Goal: Check status: Check status

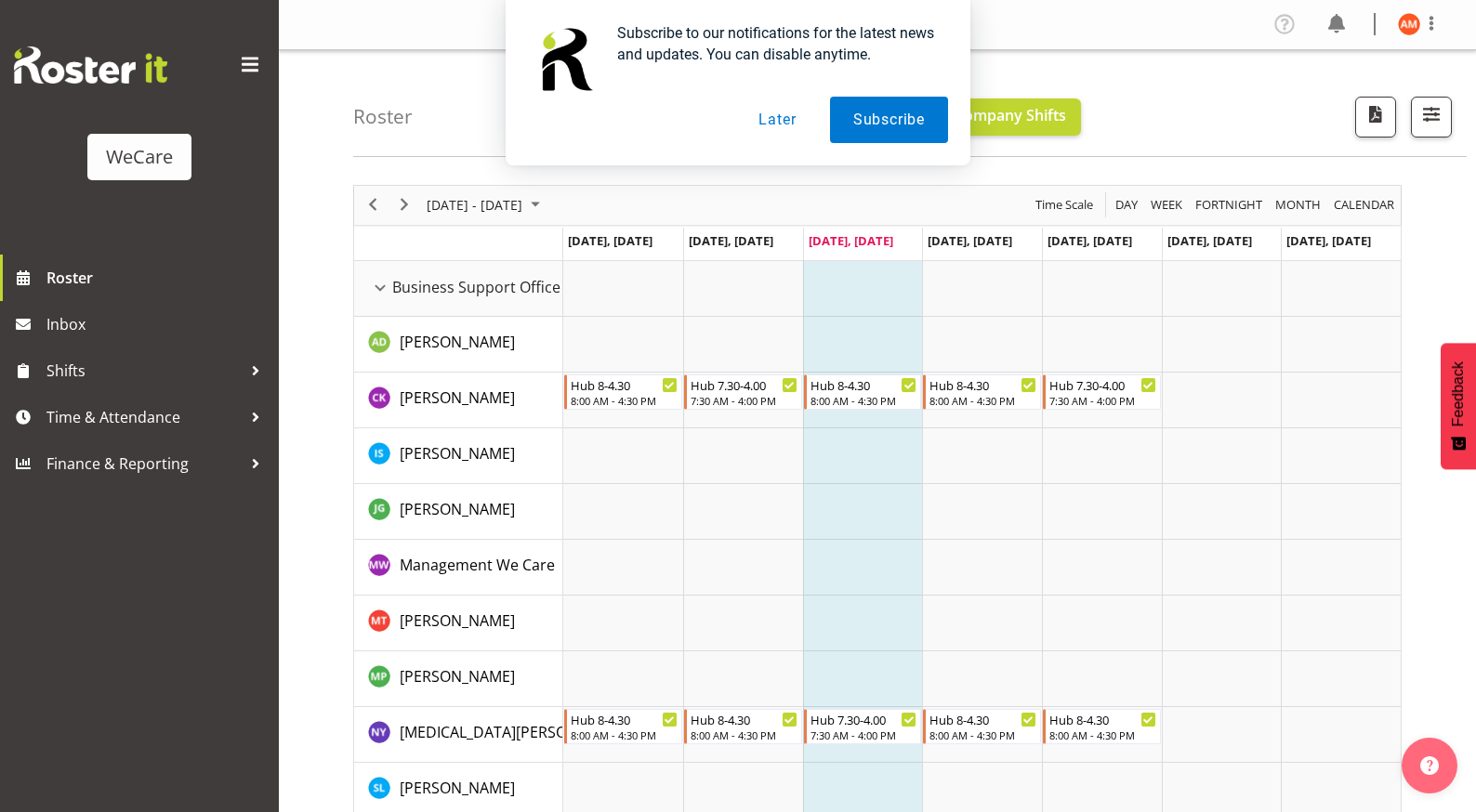
click at [783, 112] on button "Later" at bounding box center [777, 120] width 84 height 47
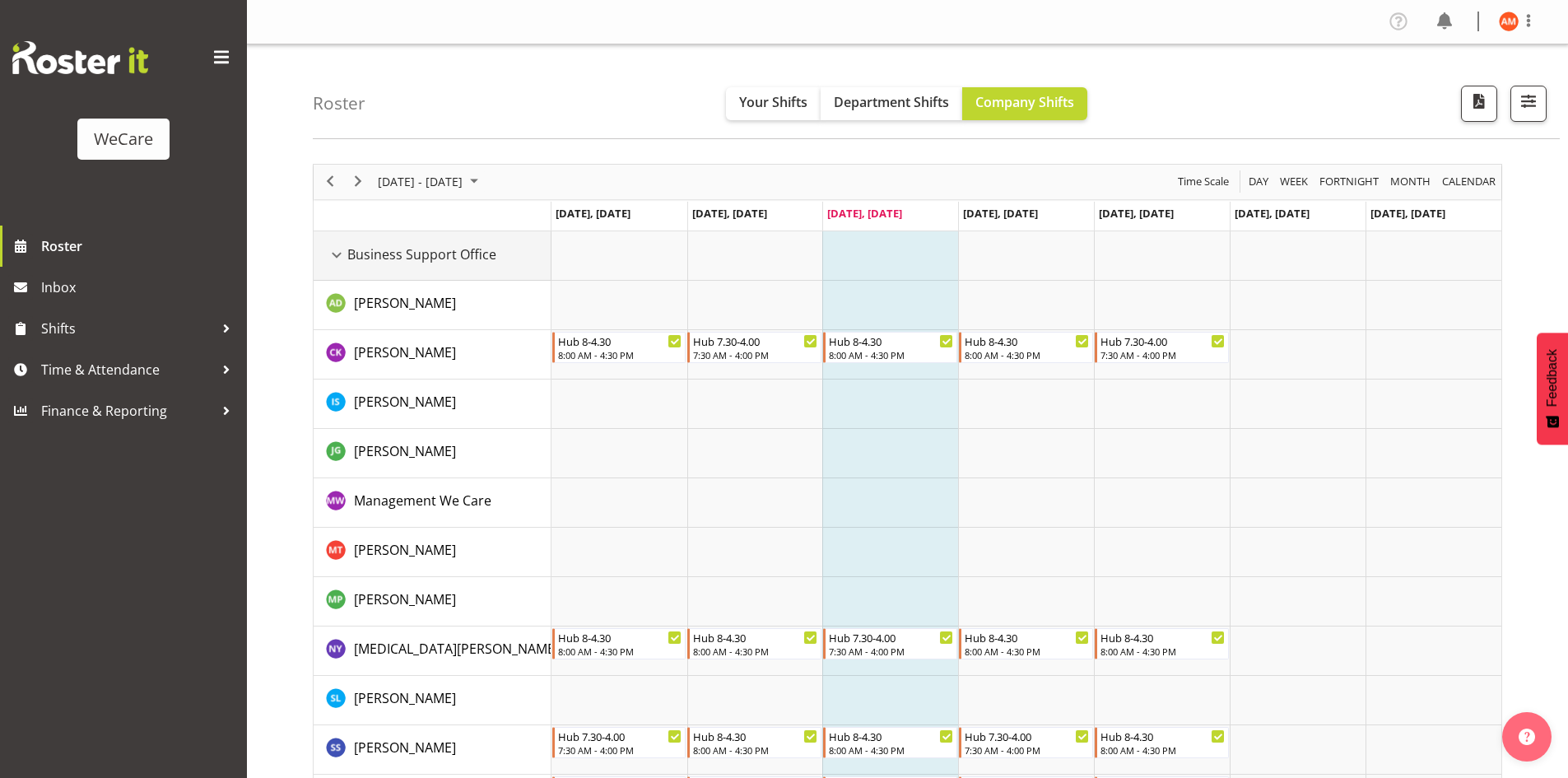
click at [337, 257] on div "Business Support Office resource" at bounding box center [337, 254] width 22 height 22
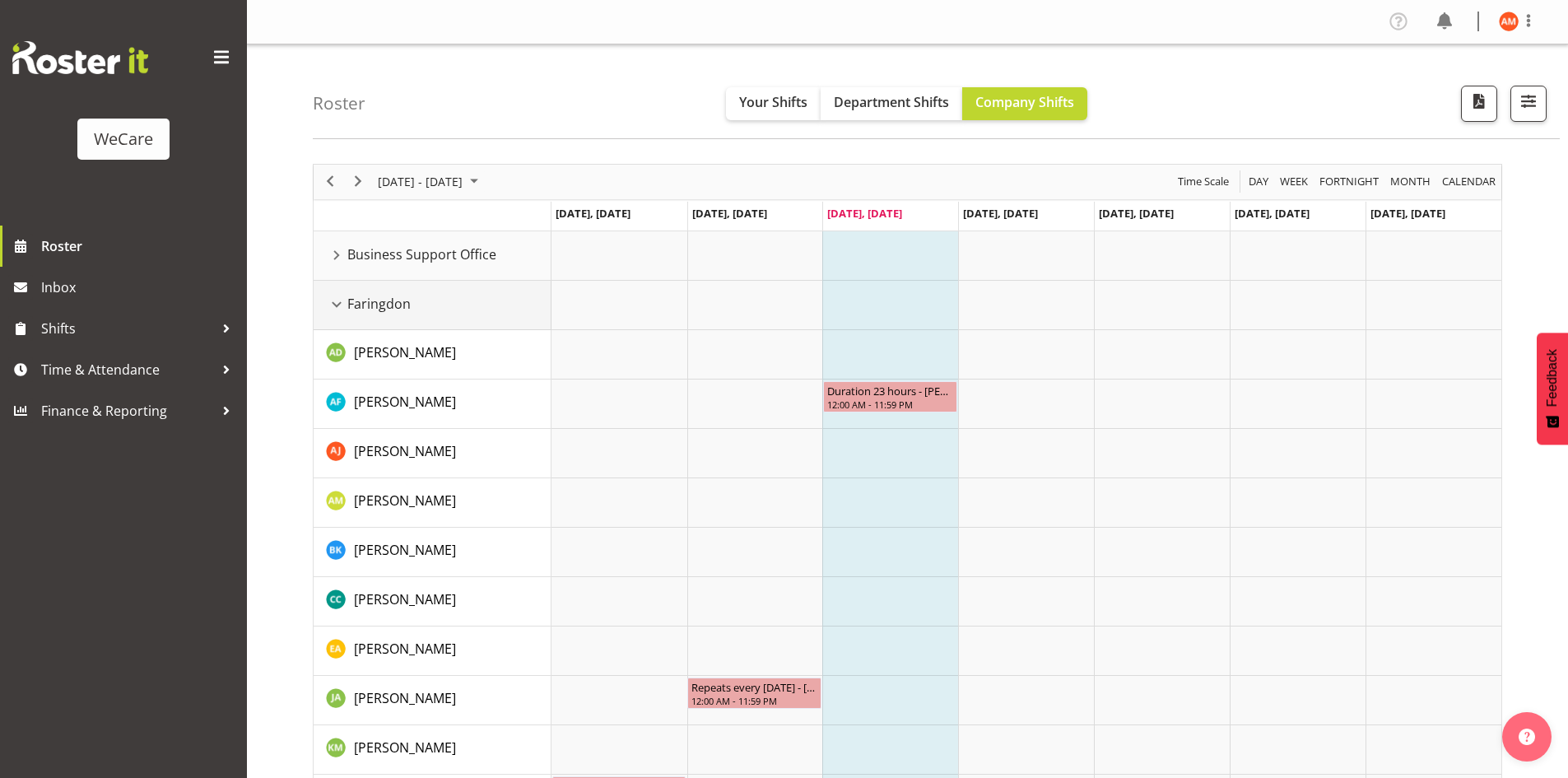
click at [337, 305] on div "Faringdon resource" at bounding box center [337, 304] width 22 height 22
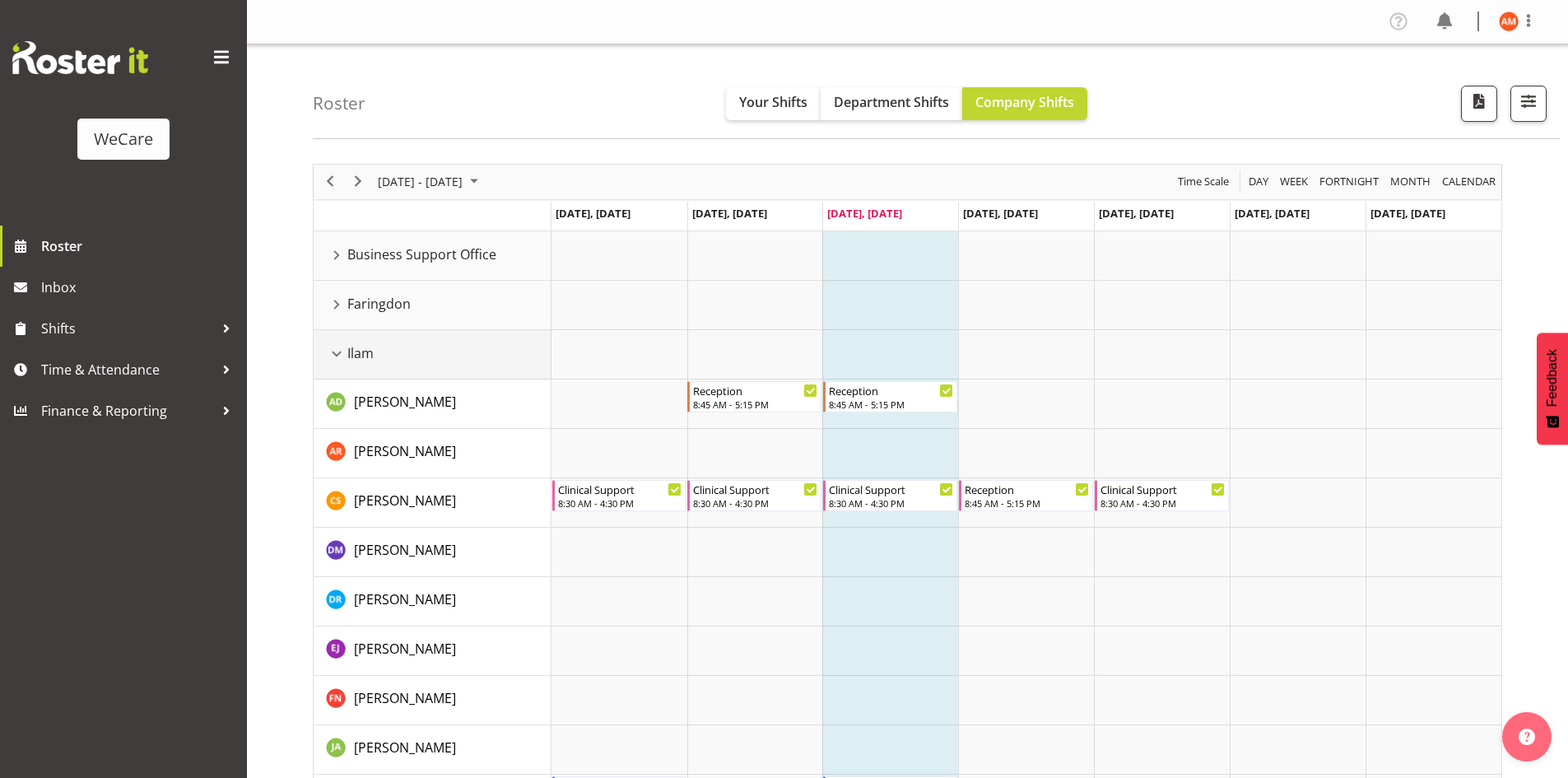
click at [339, 361] on div "Ilam resource" at bounding box center [337, 354] width 22 height 22
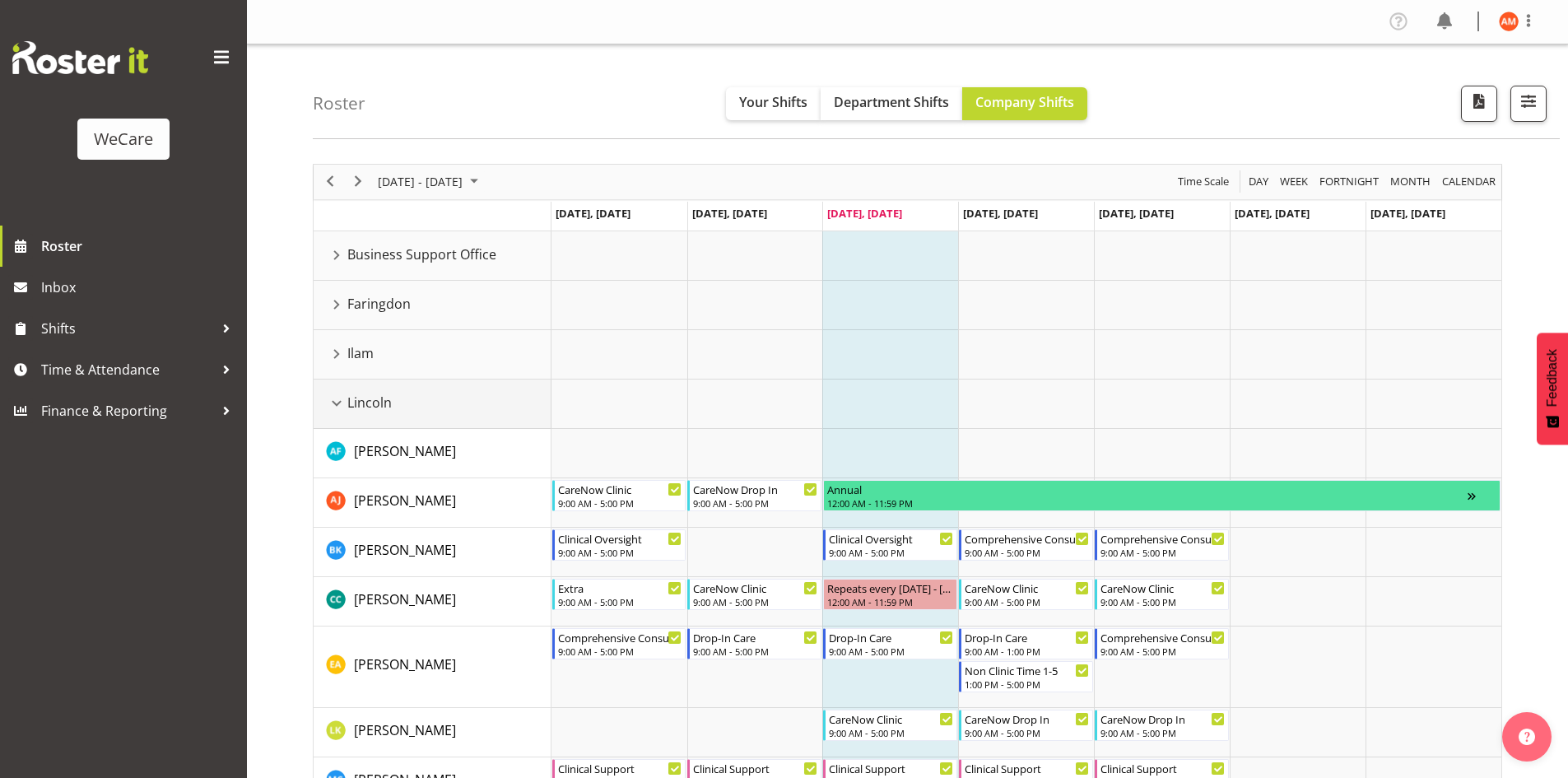
click at [341, 406] on div "Lincoln resource" at bounding box center [337, 403] width 22 height 22
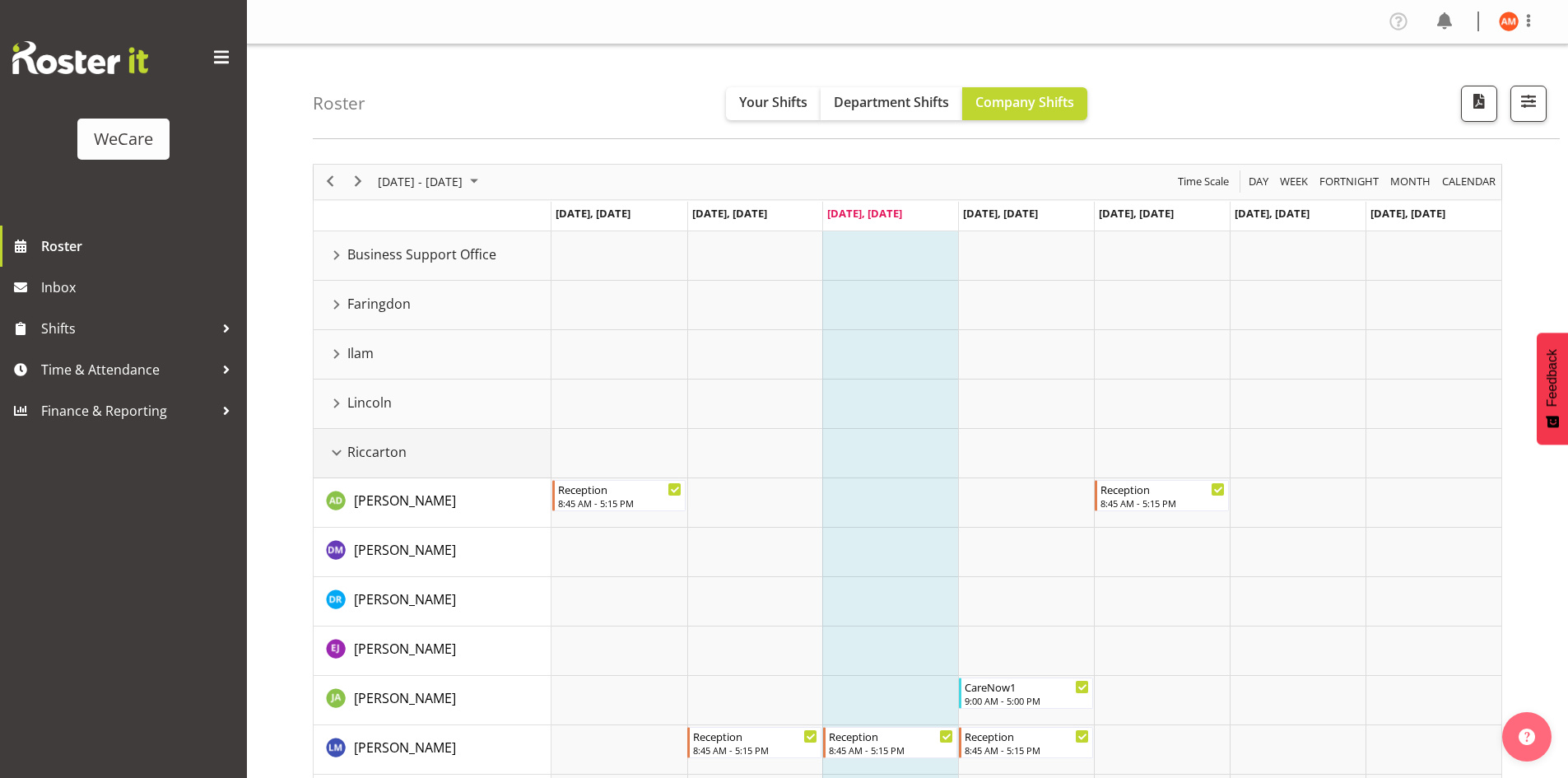
click at [343, 448] on div "Riccarton resource" at bounding box center [337, 453] width 22 height 22
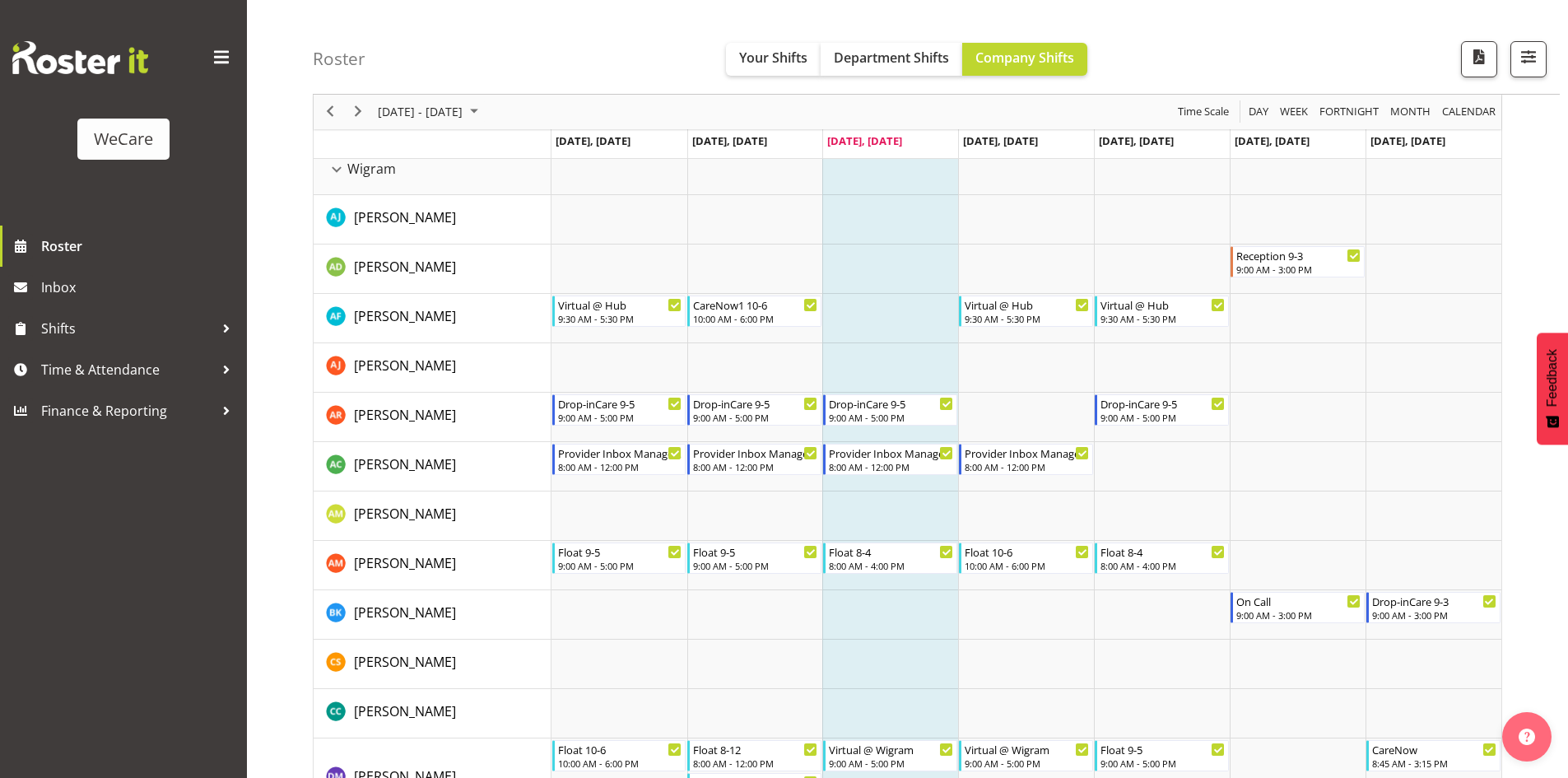
scroll to position [411, 0]
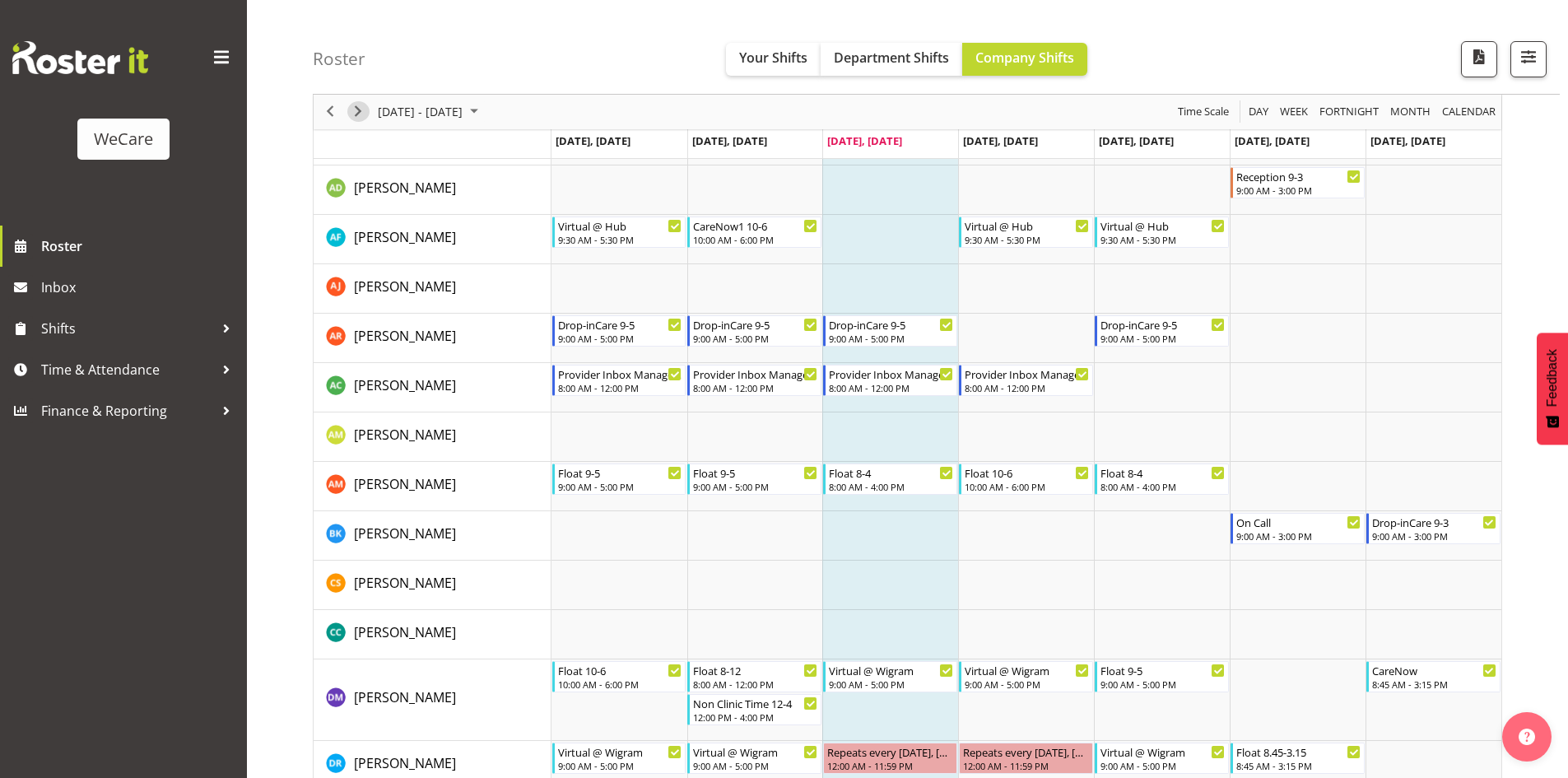
click at [366, 110] on span "Next" at bounding box center [358, 113] width 20 height 21
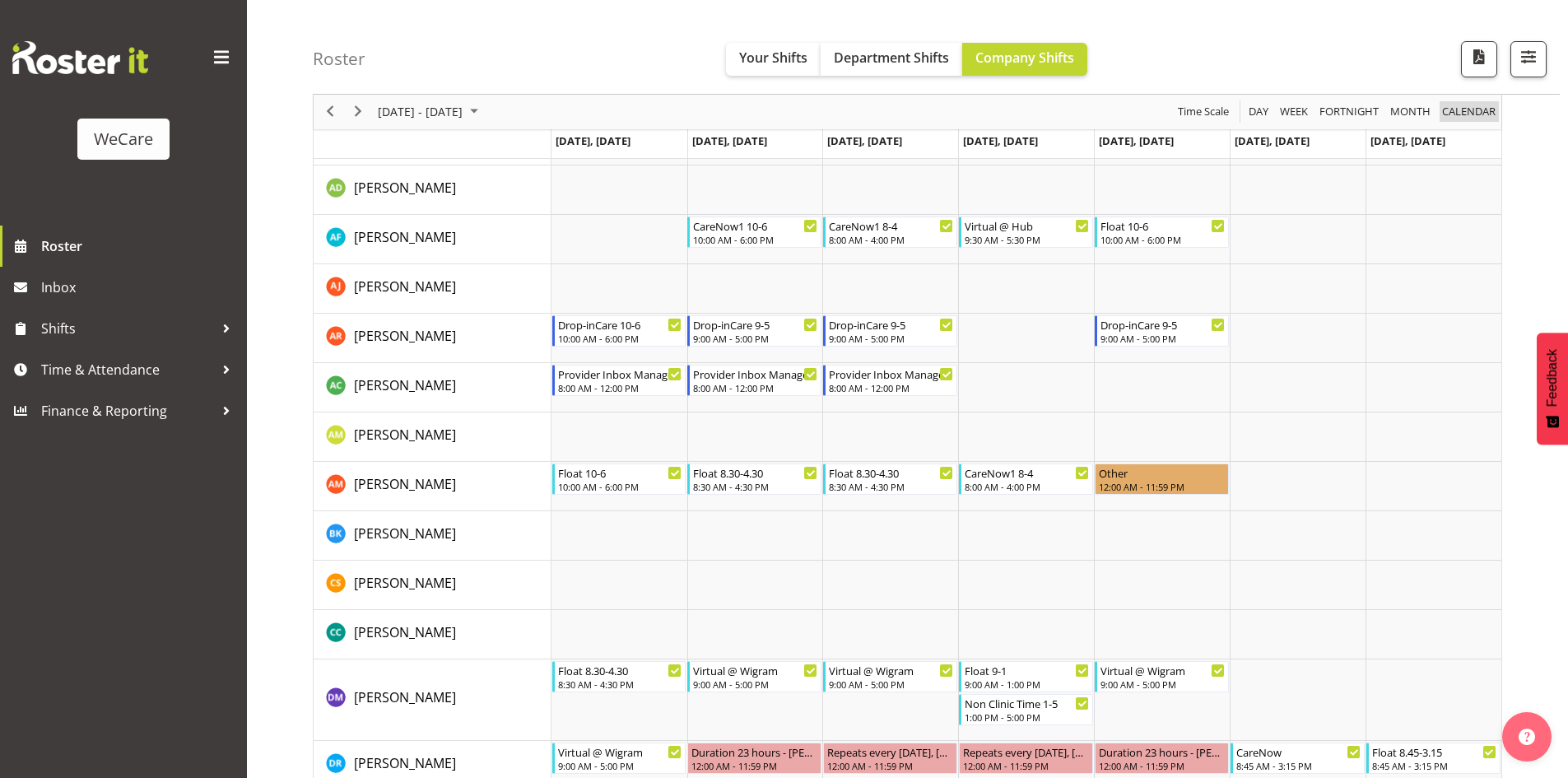
click at [1307, 113] on span "calendar" at bounding box center [1469, 113] width 57 height 21
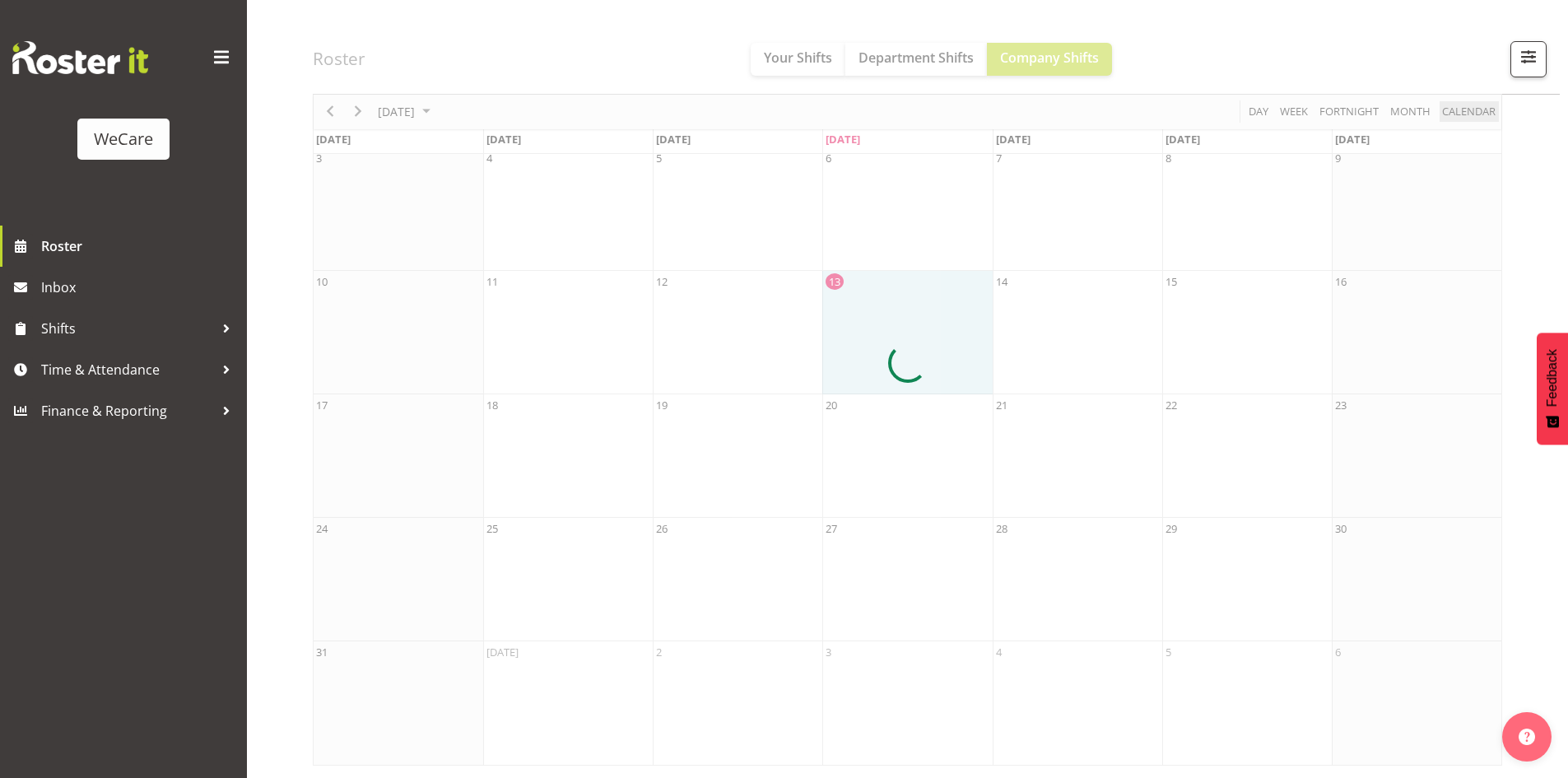
scroll to position [203, 0]
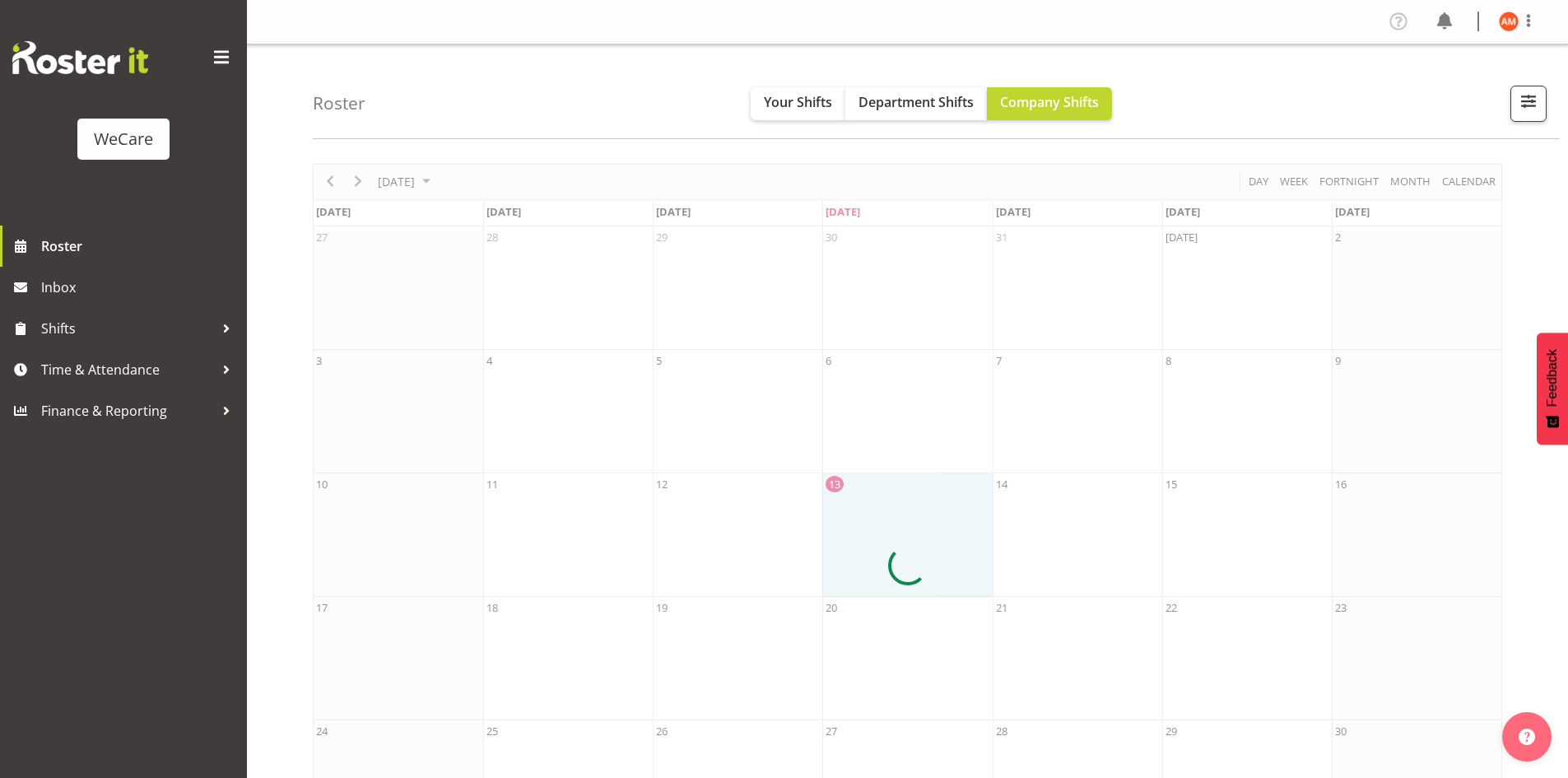
click at [802, 57] on div "Roster Your Shifts Department Shifts Company Shifts All Locations Clear Busines…" at bounding box center [936, 91] width 1248 height 94
click at [823, 118] on button "Your Shifts" at bounding box center [797, 104] width 94 height 33
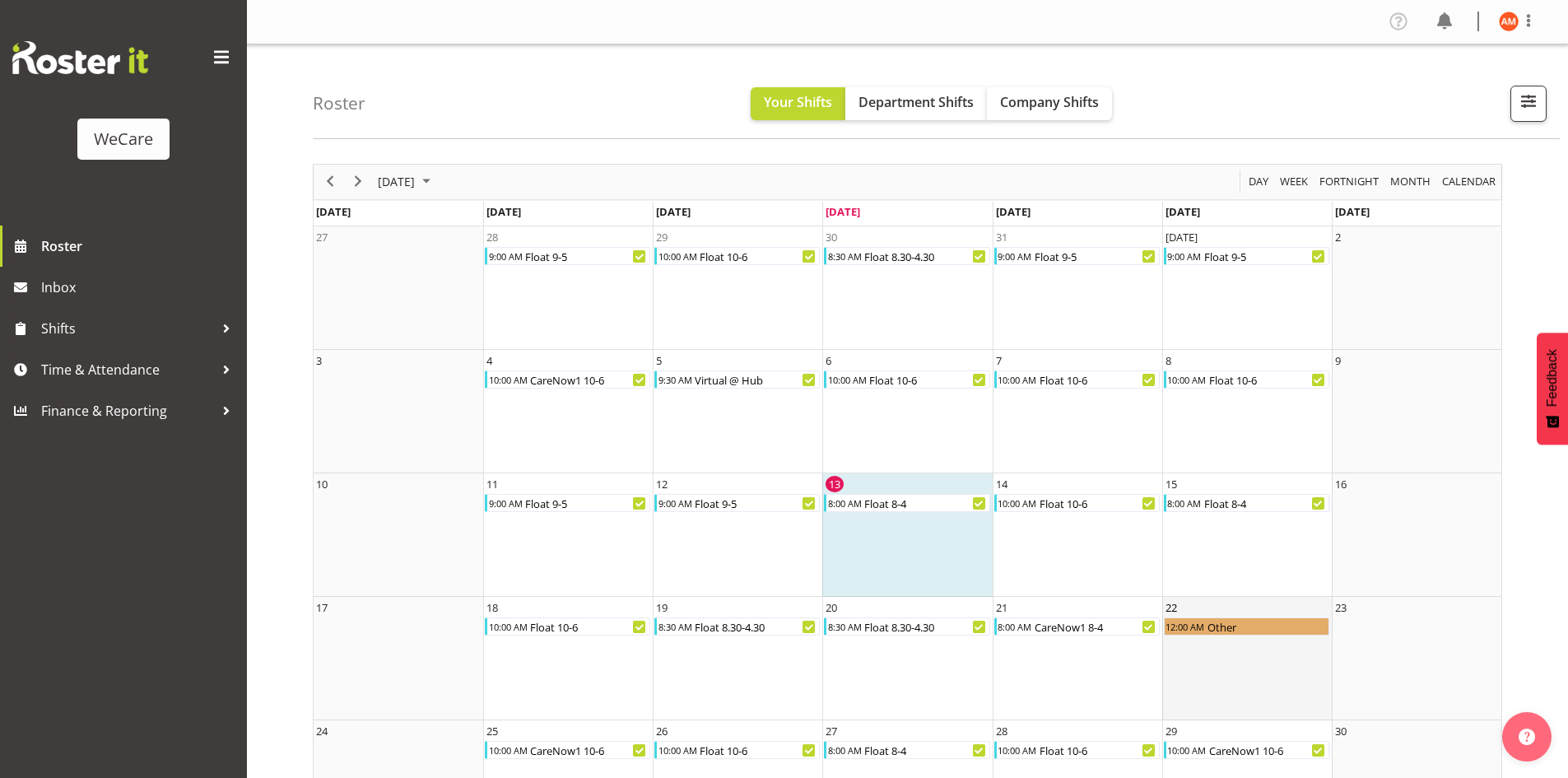
click at [1255, 678] on td "22 12:00 AM Other" at bounding box center [1248, 658] width 170 height 124
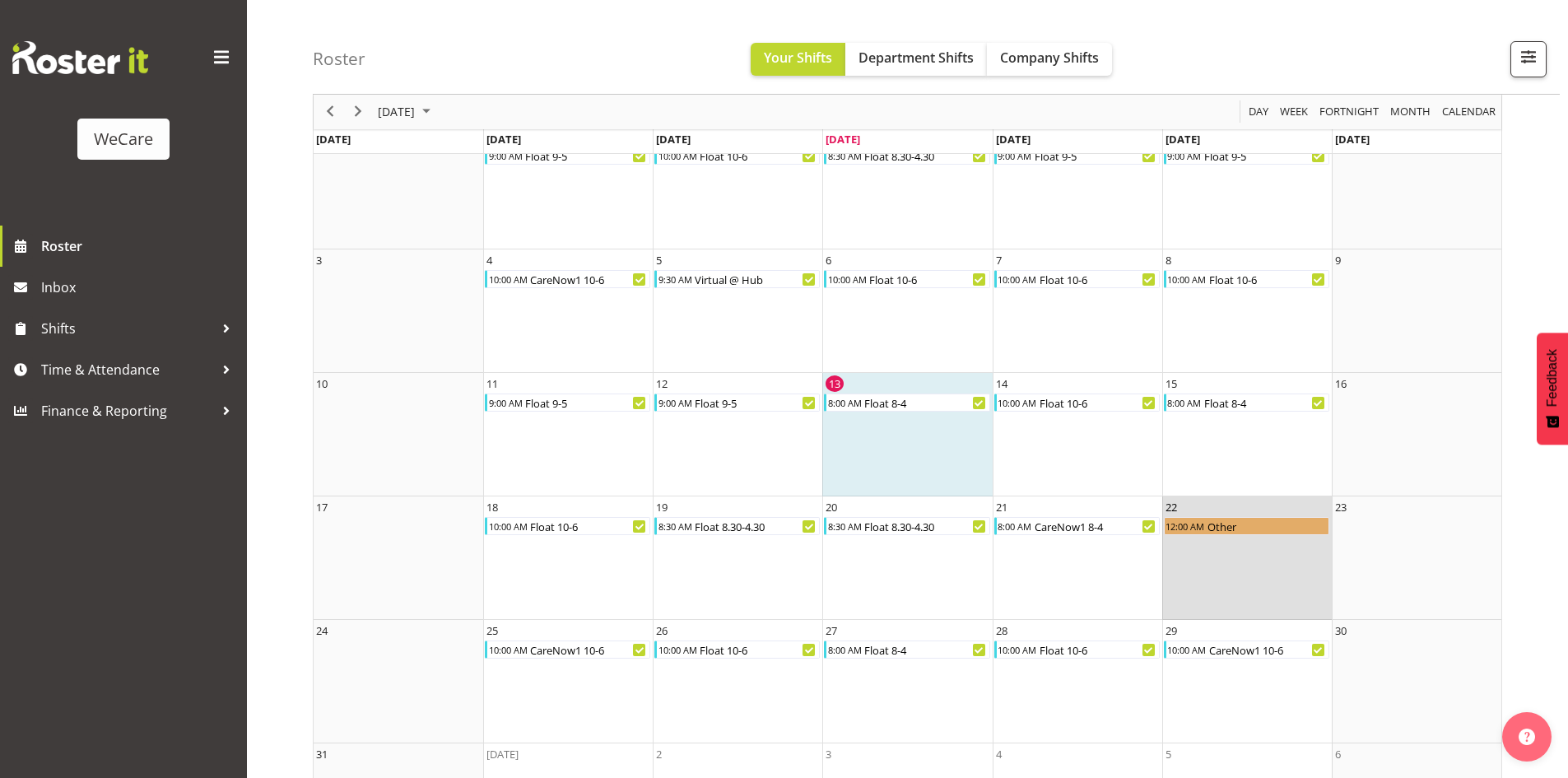
scroll to position [203, 0]
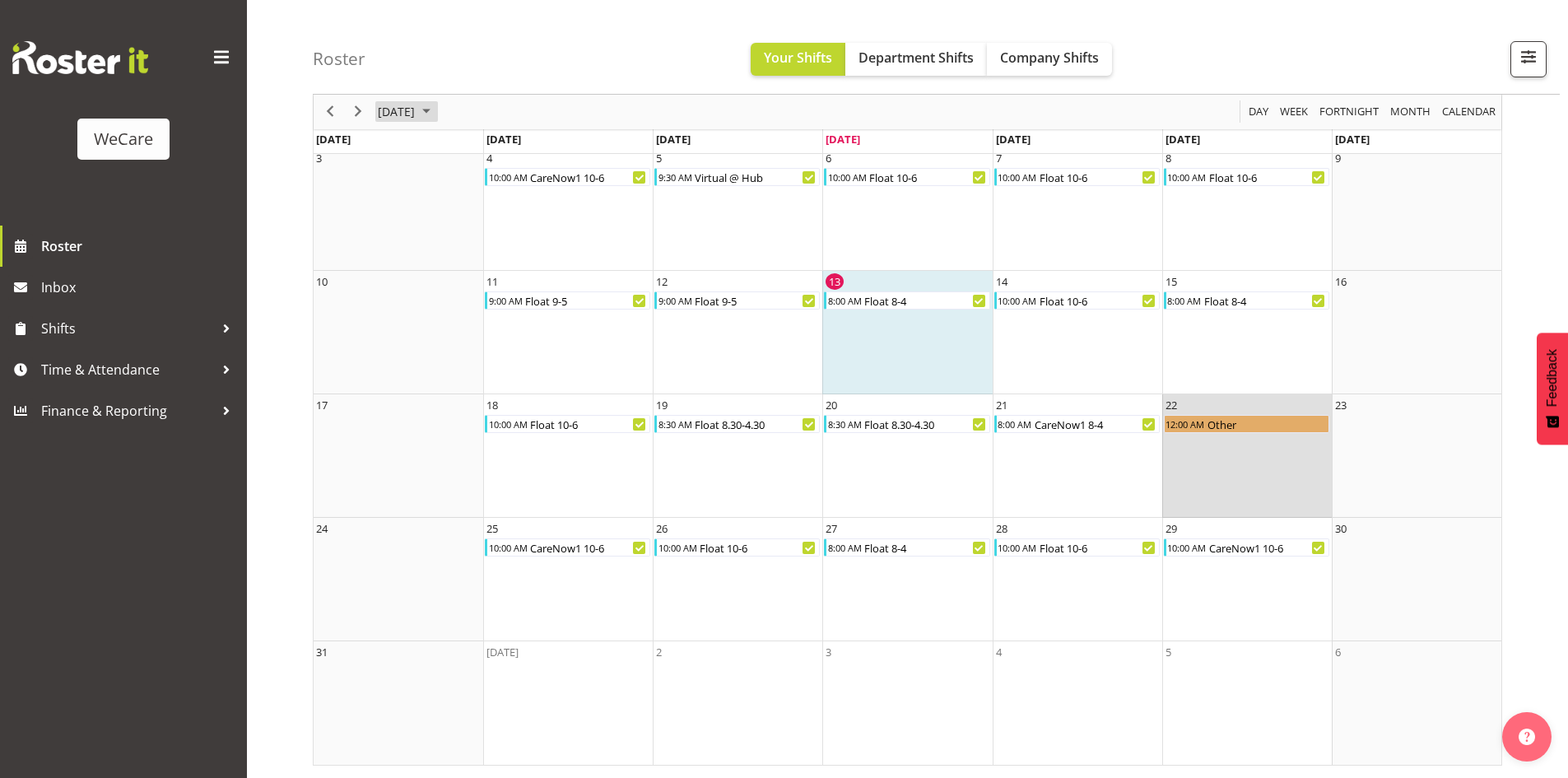
click at [436, 111] on span "August 2025" at bounding box center [426, 113] width 20 height 21
click at [1307, 113] on span "Fortnight" at bounding box center [1349, 113] width 62 height 21
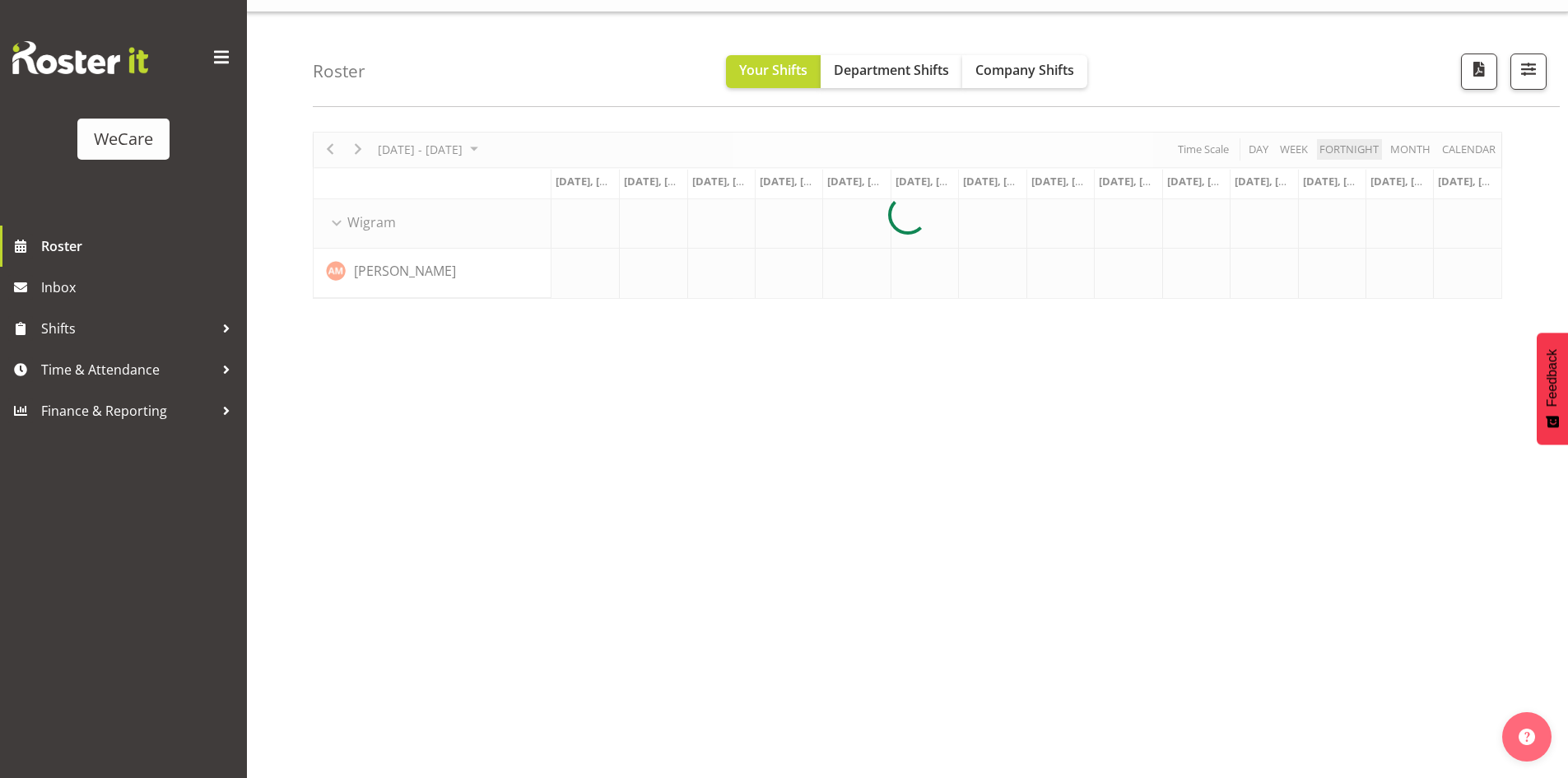
scroll to position [32, 0]
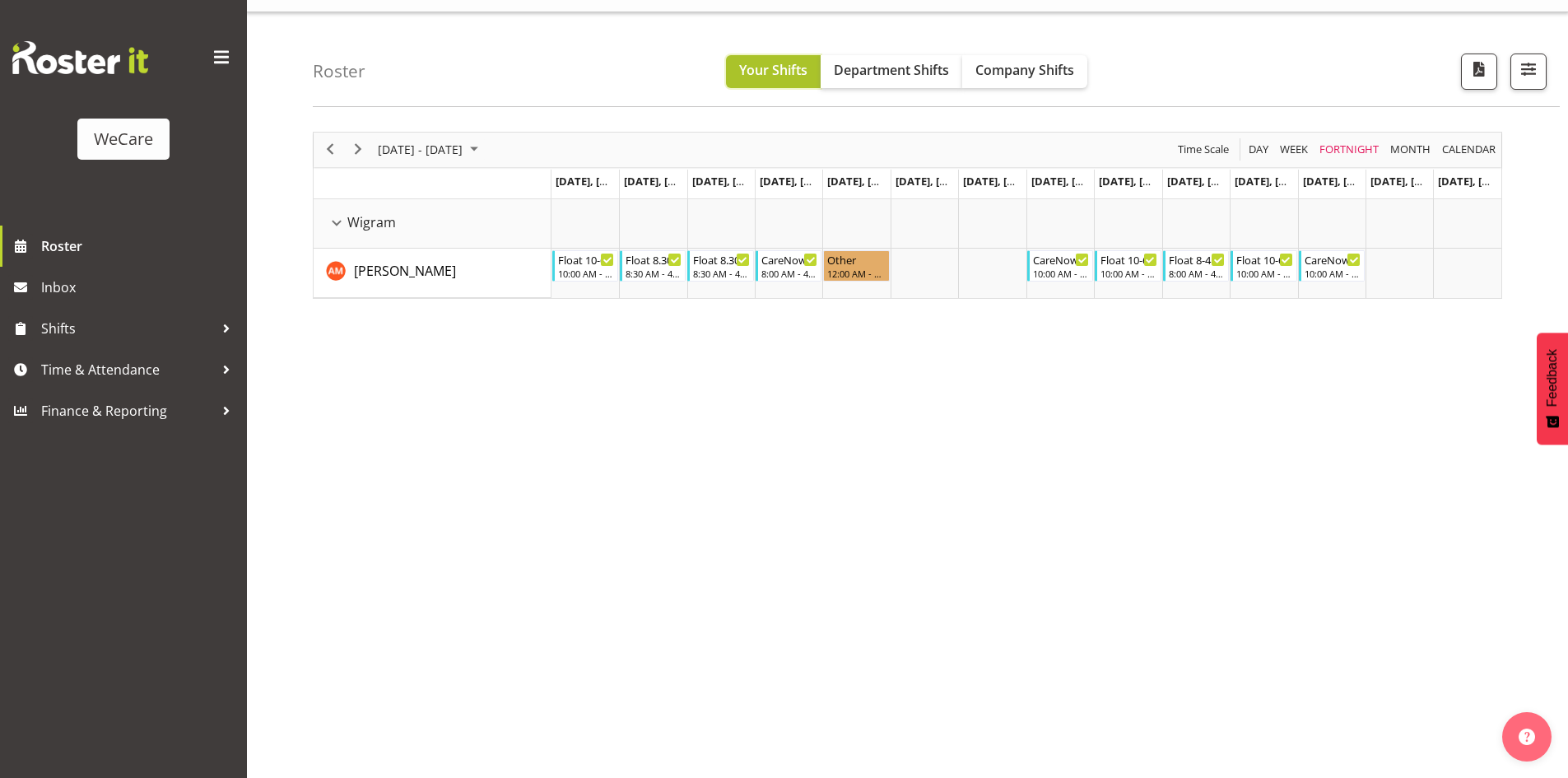
click at [776, 72] on span "Your Shifts" at bounding box center [773, 69] width 68 height 18
drag, startPoint x: 871, startPoint y: 69, endPoint x: 873, endPoint y: 79, distance: 10.2
click at [872, 70] on span "Department Shifts" at bounding box center [891, 69] width 115 height 18
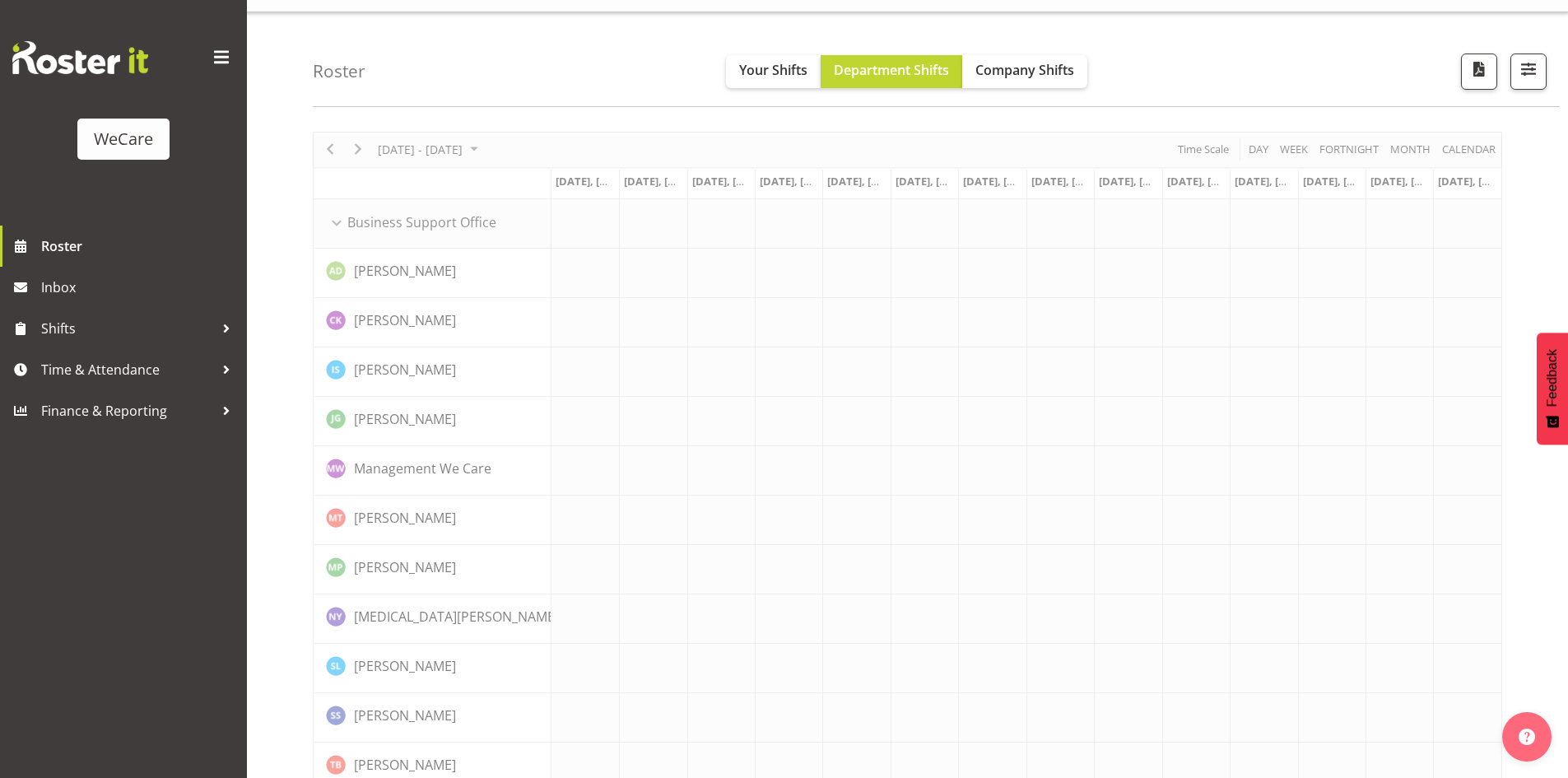
drag, startPoint x: 773, startPoint y: 479, endPoint x: 755, endPoint y: 428, distance: 54.1
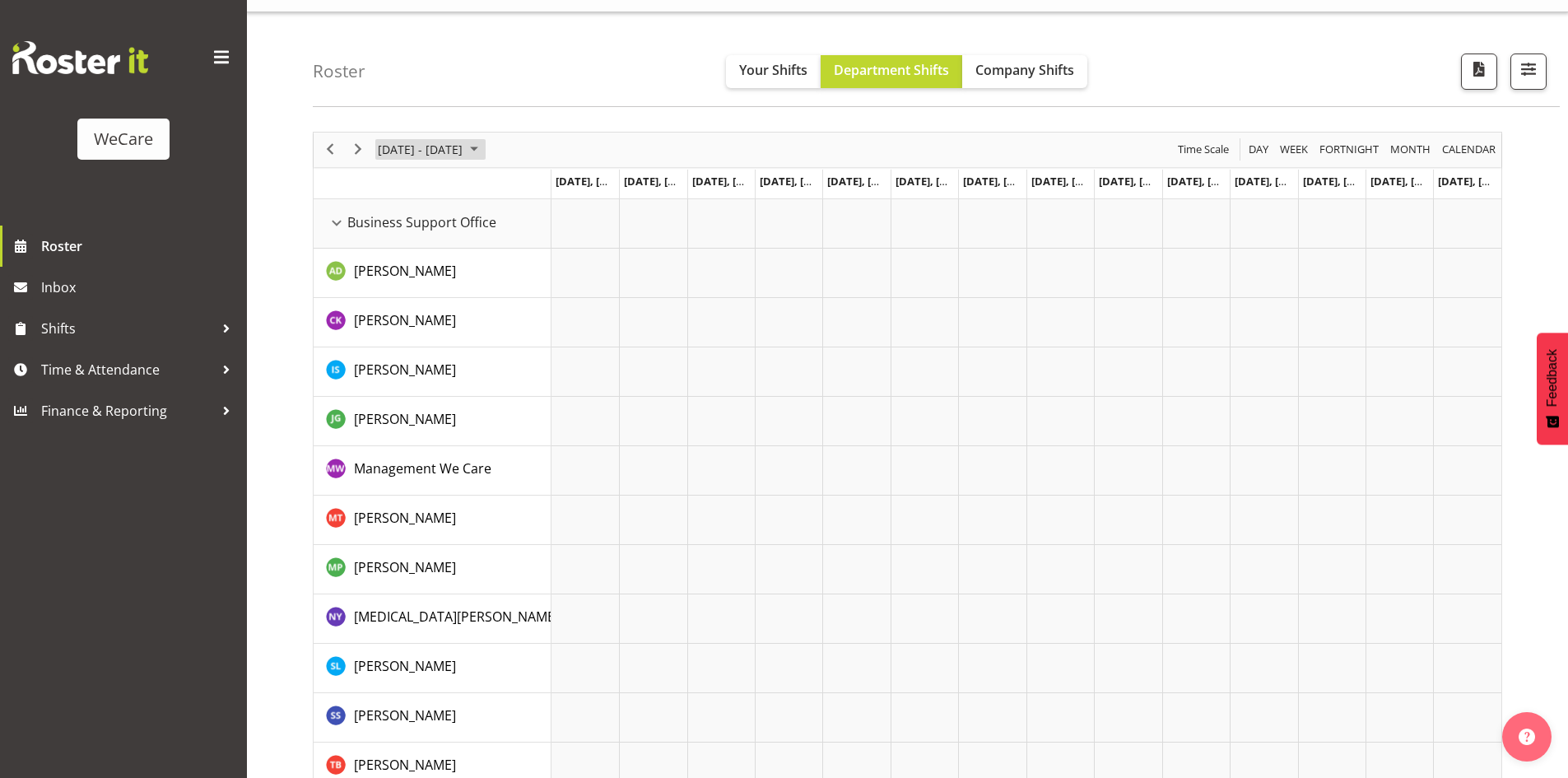
click at [463, 146] on span "[DATE] - [DATE]" at bounding box center [421, 150] width 88 height 21
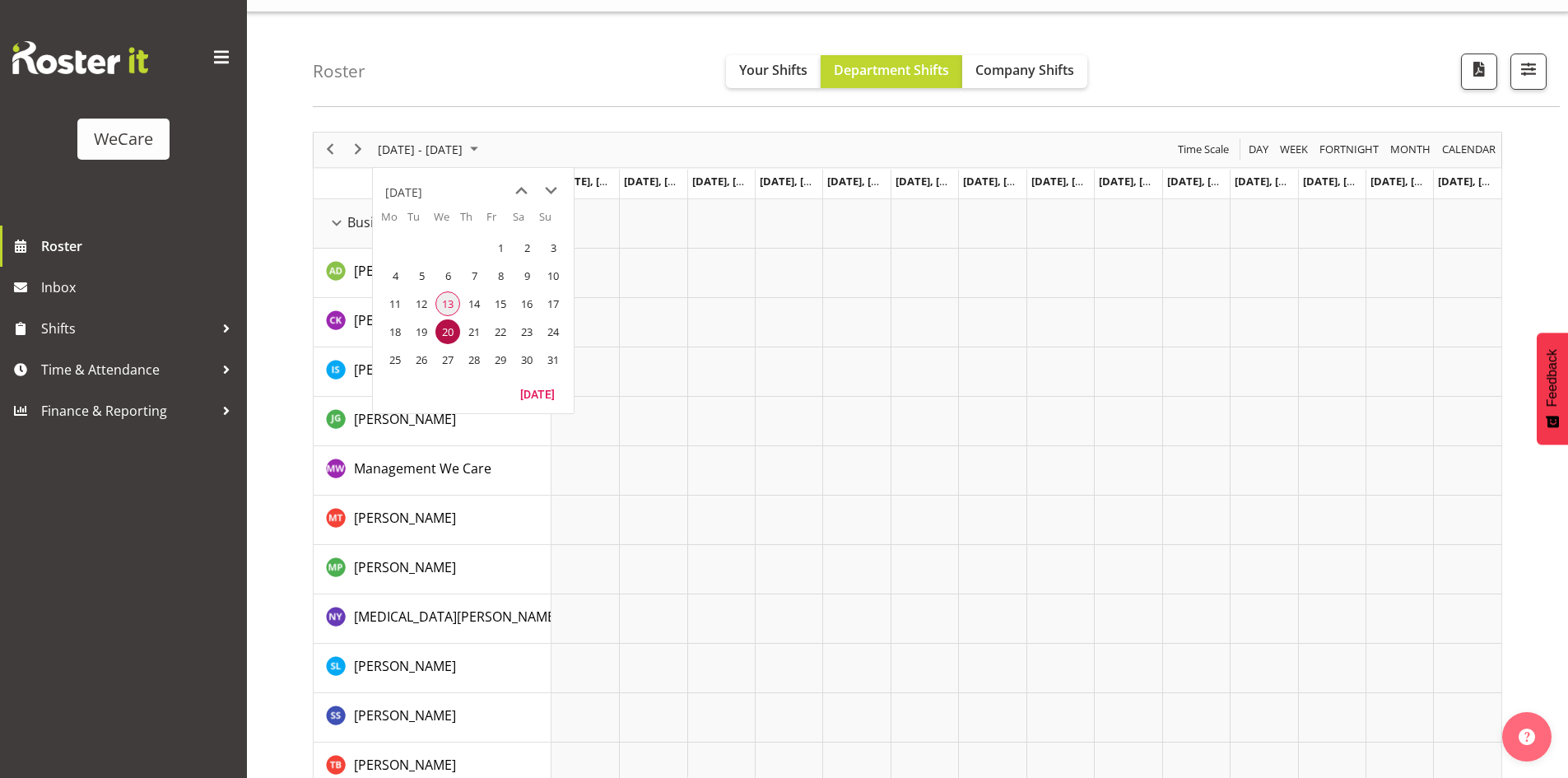
click at [451, 302] on span "13" at bounding box center [448, 304] width 25 height 25
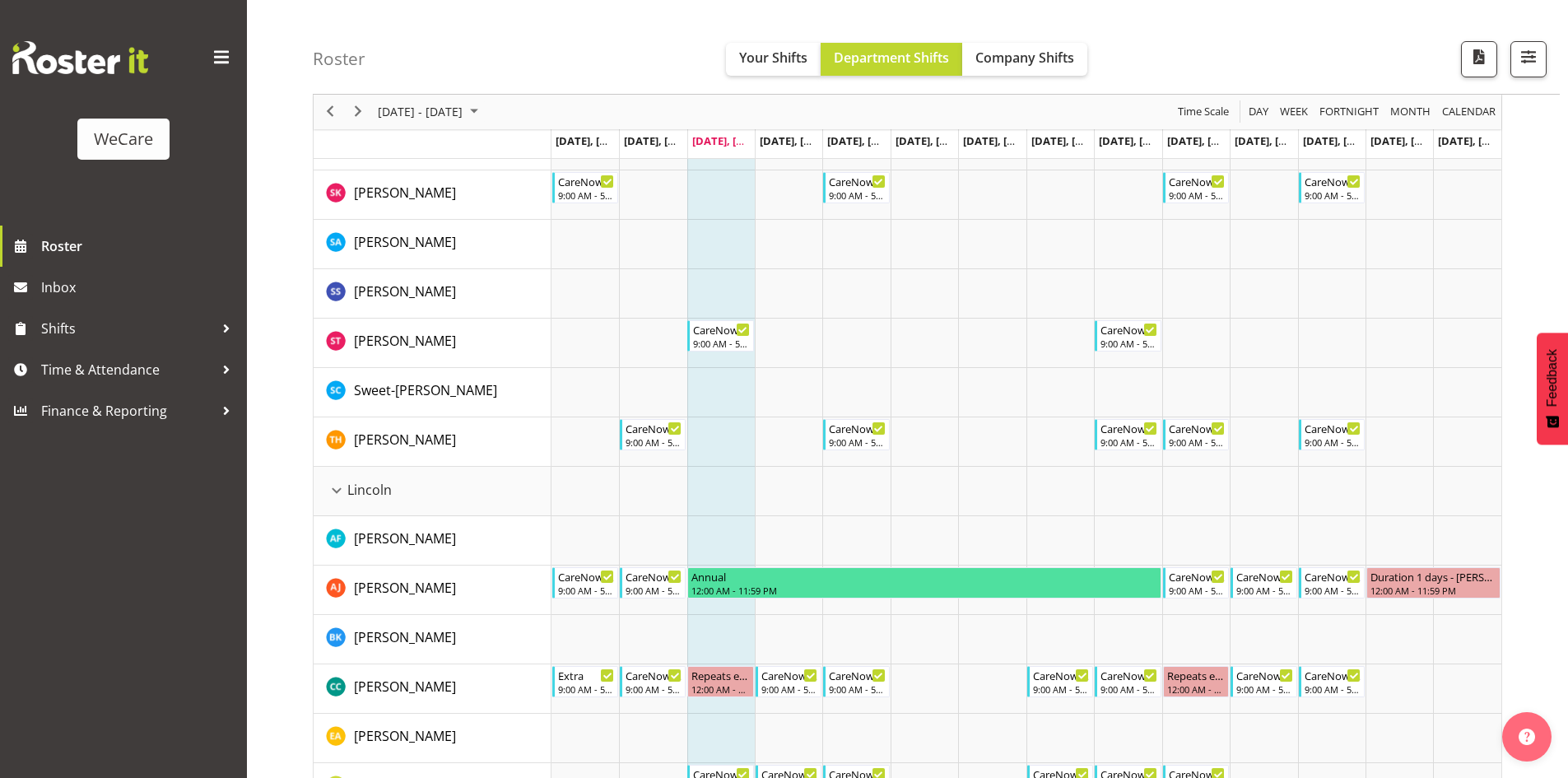
scroll to position [2419, 0]
